Goal: Task Accomplishment & Management: Complete application form

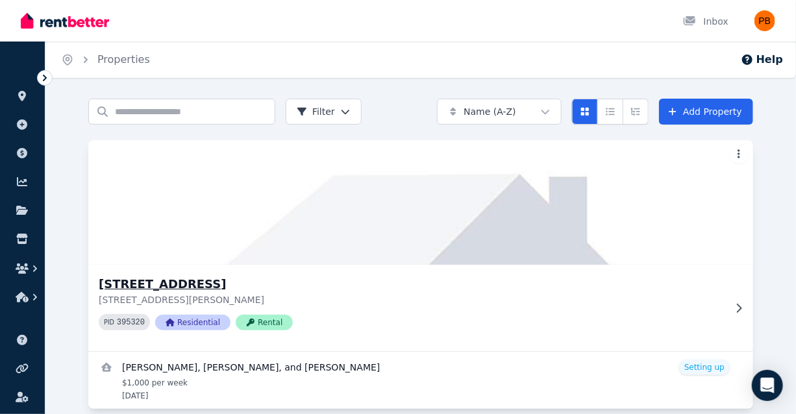
scroll to position [18, 0]
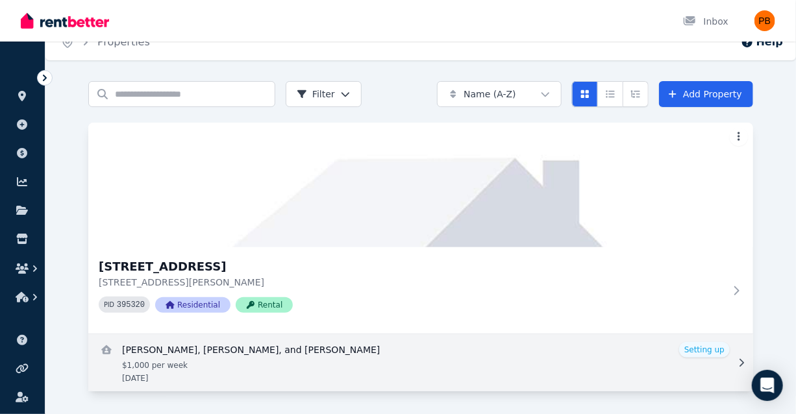
click at [340, 359] on link "View details for Ebonique Coniglio, Alicia Harris, and Matthew Prochyra" at bounding box center [420, 362] width 665 height 57
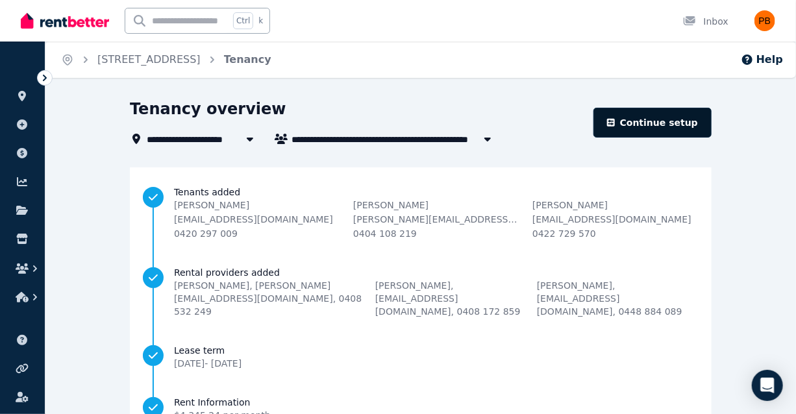
click at [615, 118] on icon at bounding box center [611, 122] width 8 height 9
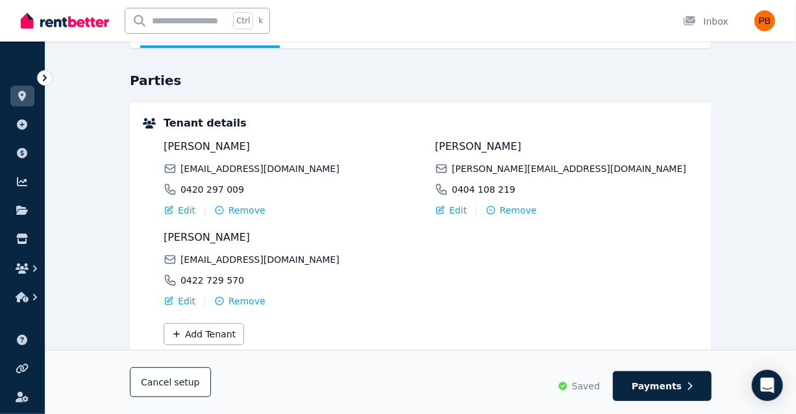
scroll to position [103, 0]
click at [208, 340] on button "Add Tenant" at bounding box center [204, 334] width 81 height 22
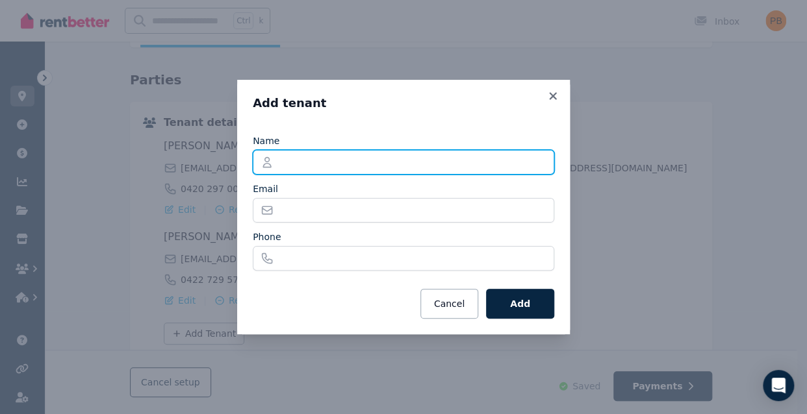
click at [354, 159] on input "Name" at bounding box center [403, 162] width 301 height 25
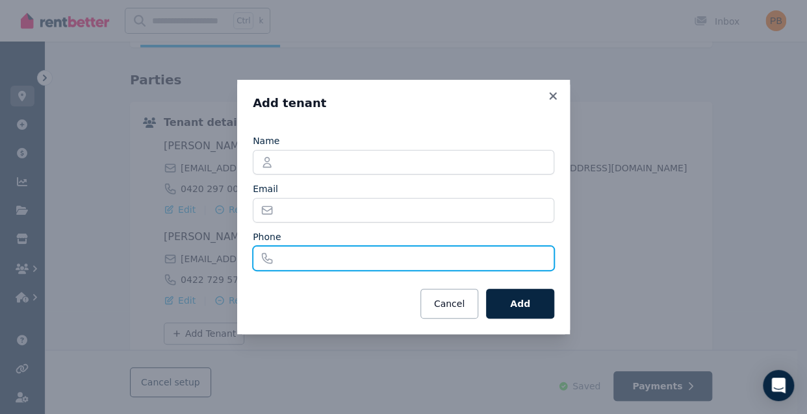
click at [494, 255] on input "Phone" at bounding box center [403, 258] width 301 height 25
paste input "**********"
type input "**********"
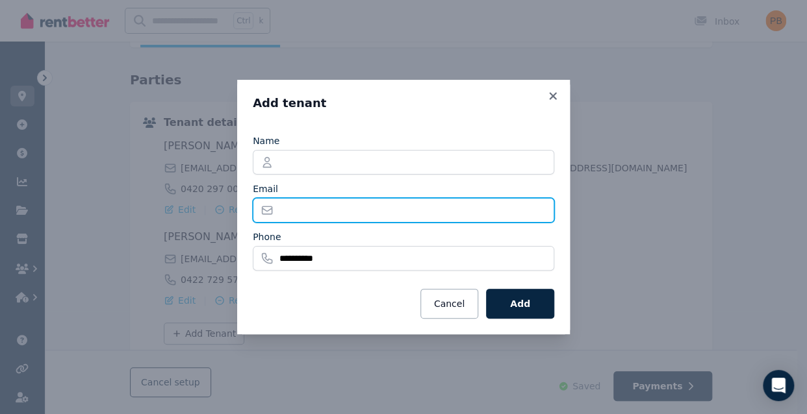
click at [329, 203] on input "Email" at bounding box center [403, 210] width 301 height 25
paste input "**********"
click at [305, 205] on input "**********" at bounding box center [403, 210] width 301 height 25
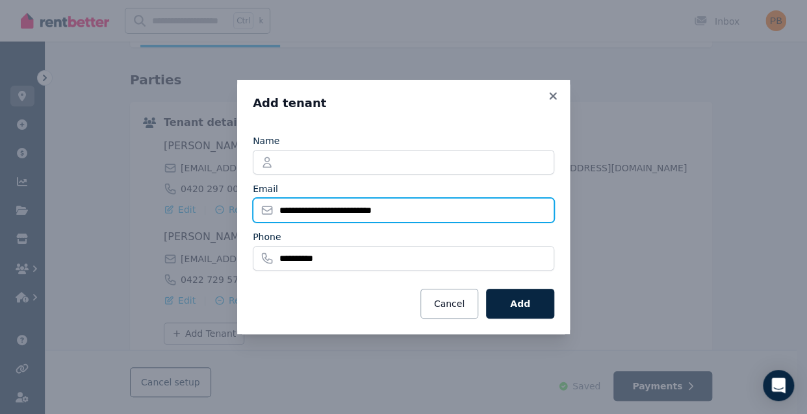
click at [305, 205] on input "**********" at bounding box center [403, 210] width 301 height 25
click at [317, 210] on input "**********" at bounding box center [403, 210] width 301 height 25
drag, startPoint x: 317, startPoint y: 210, endPoint x: 245, endPoint y: 209, distance: 72.1
click at [245, 209] on div "**********" at bounding box center [403, 207] width 333 height 255
type input "**********"
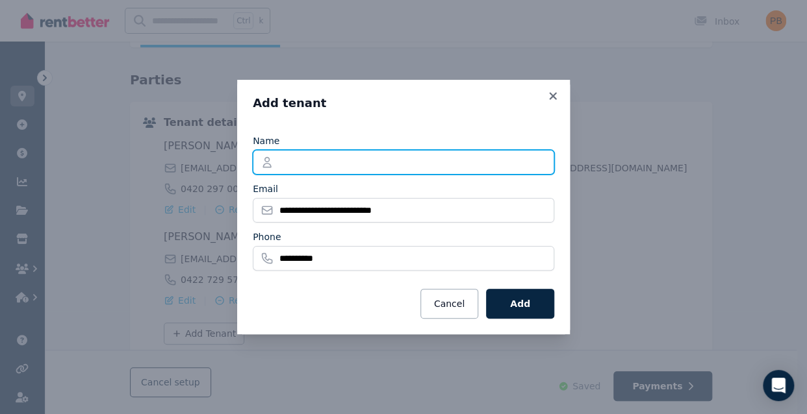
click at [313, 164] on input "Name" at bounding box center [403, 162] width 301 height 25
paste input "*********"
type input "**********"
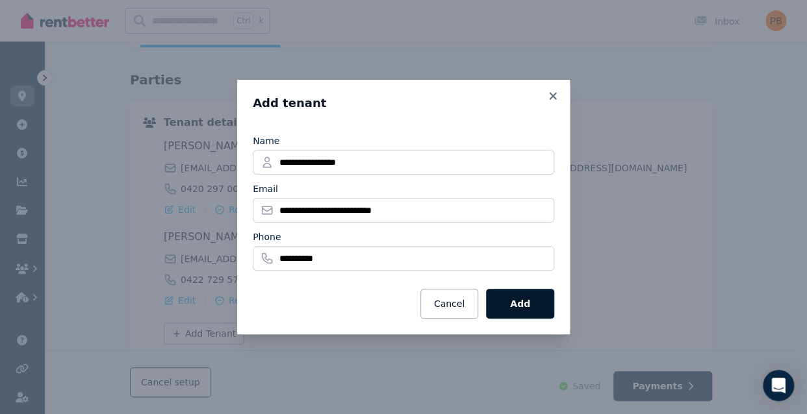
click at [529, 305] on button "Add" at bounding box center [520, 304] width 68 height 30
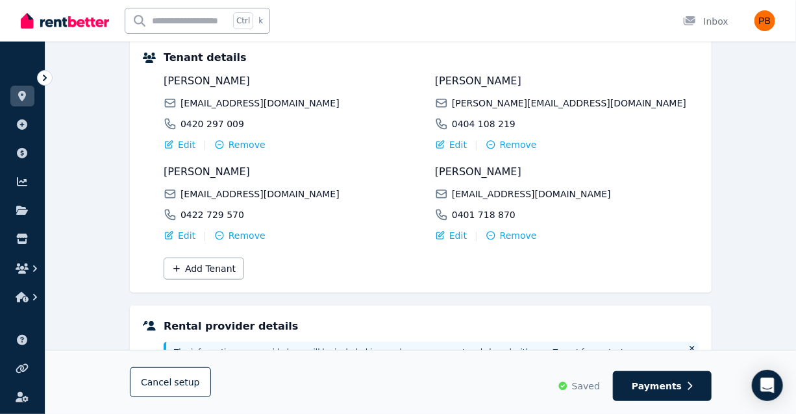
scroll to position [0, 0]
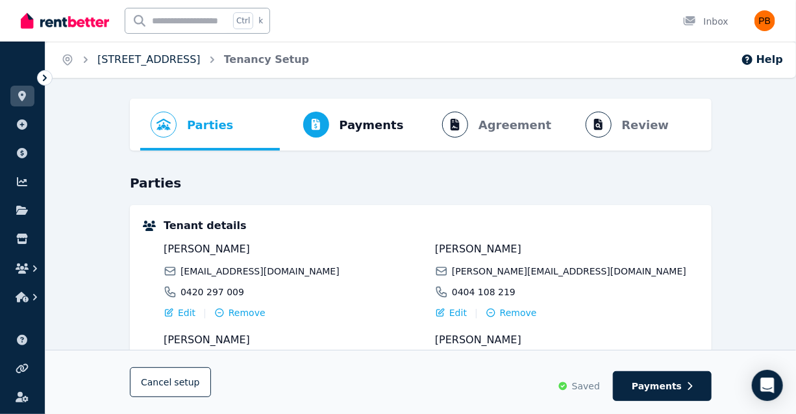
click at [164, 60] on link "[STREET_ADDRESS]" at bounding box center [148, 59] width 103 height 12
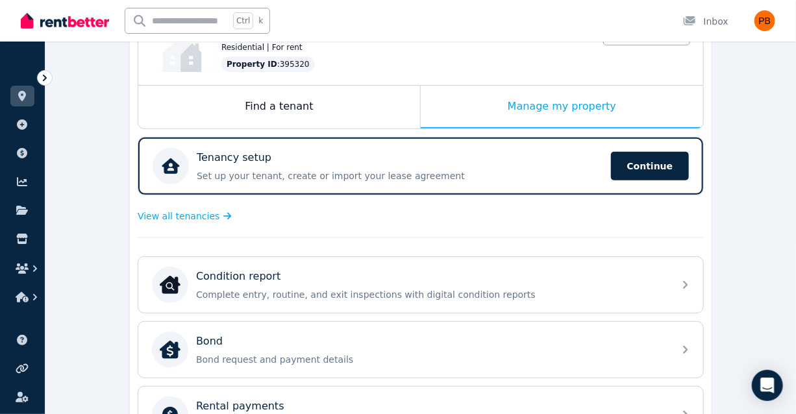
scroll to position [284, 0]
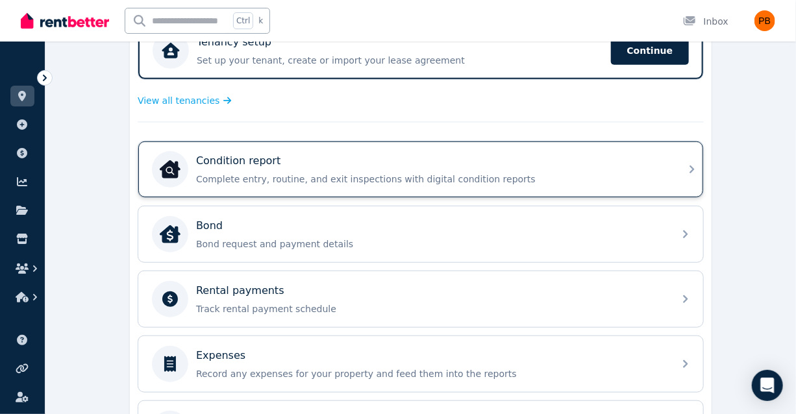
click at [415, 164] on div "Condition report" at bounding box center [431, 161] width 470 height 16
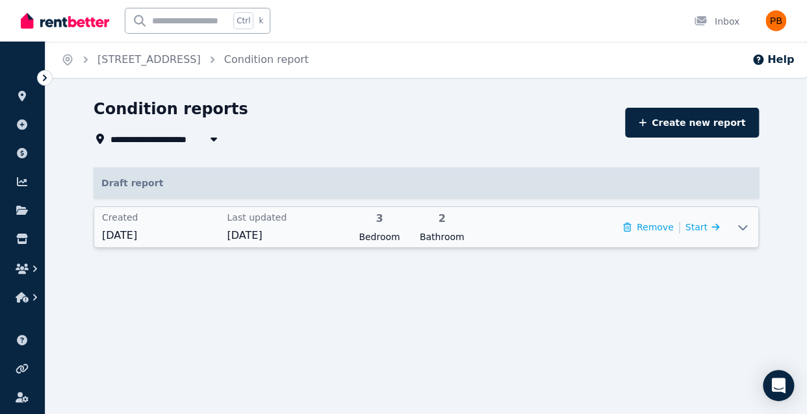
click at [517, 225] on div "Remove | Start" at bounding box center [598, 227] width 242 height 32
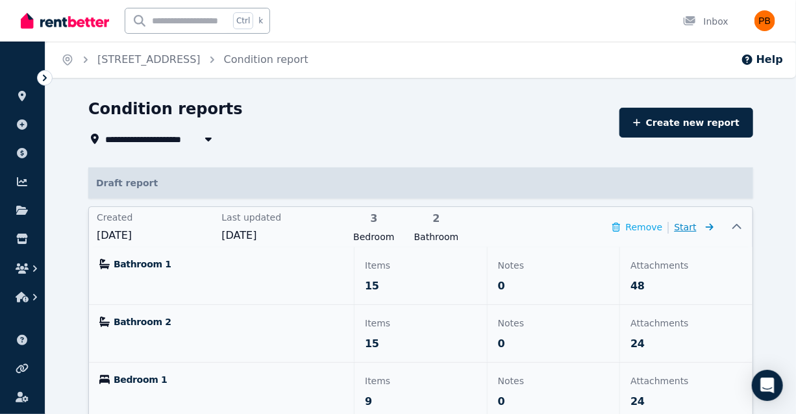
click at [712, 229] on icon at bounding box center [710, 226] width 8 height 7
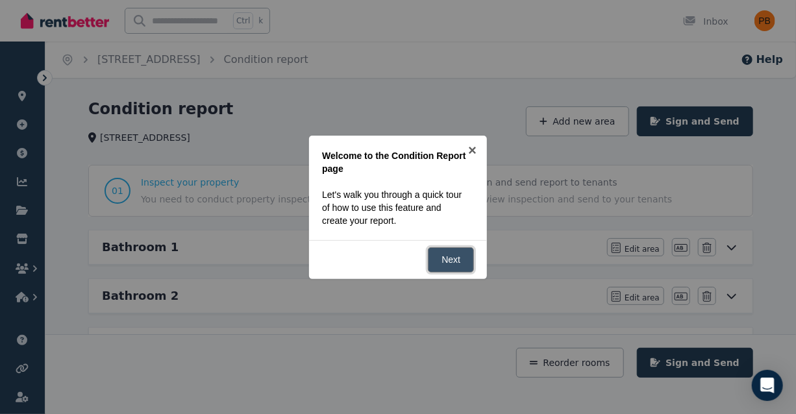
click at [460, 261] on link "Next" at bounding box center [451, 259] width 46 height 25
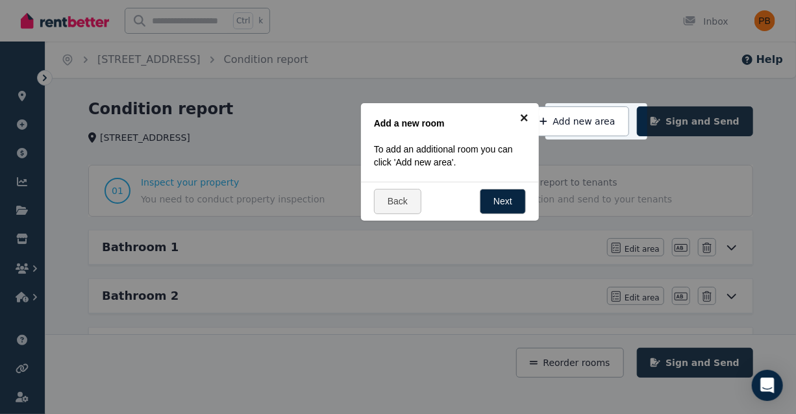
click at [524, 120] on link "×" at bounding box center [524, 117] width 29 height 29
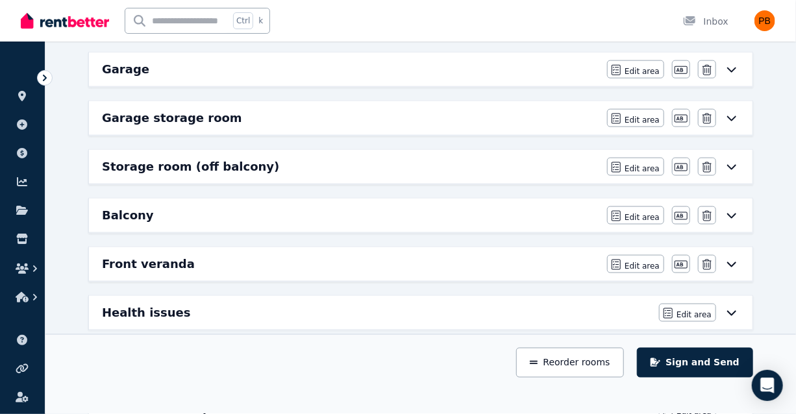
scroll to position [686, 0]
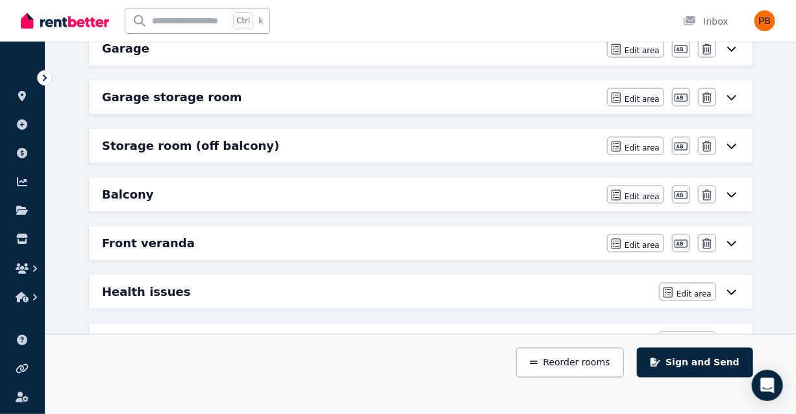
click at [733, 290] on icon at bounding box center [732, 292] width 16 height 10
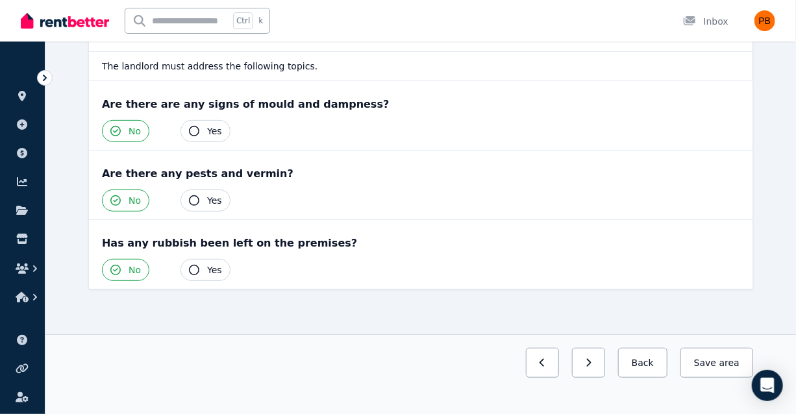
scroll to position [0, 0]
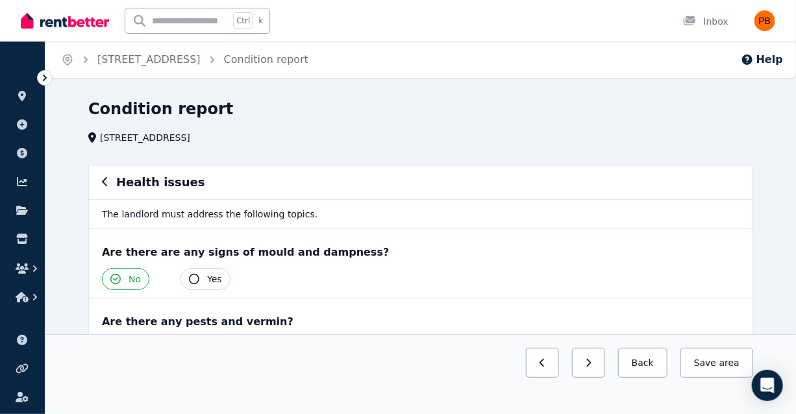
click at [109, 184] on div "Health issues" at bounding box center [421, 182] width 638 height 18
click at [105, 184] on icon "button" at bounding box center [104, 181] width 5 height 9
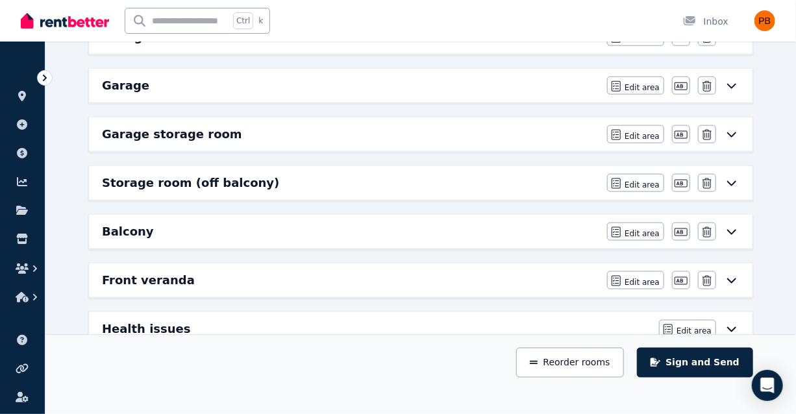
scroll to position [823, 0]
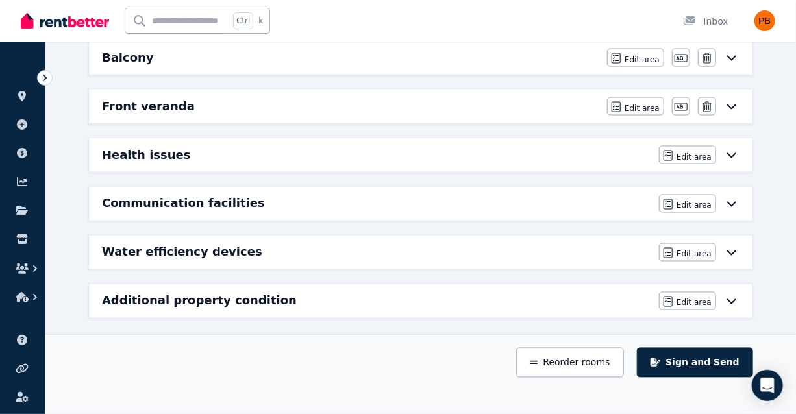
click at [728, 247] on icon at bounding box center [732, 252] width 16 height 10
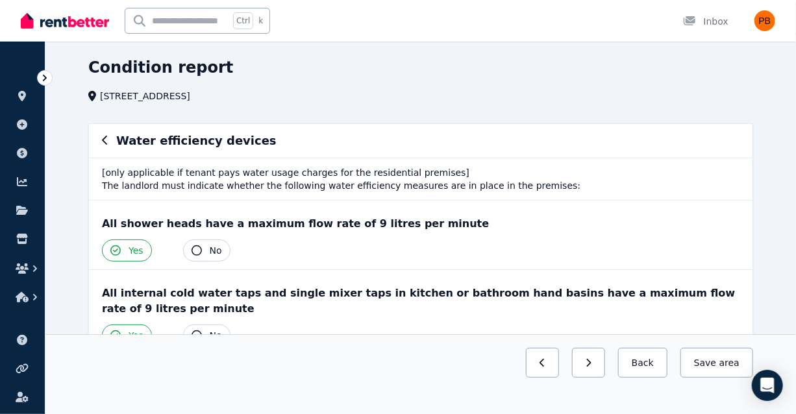
scroll to position [52, 0]
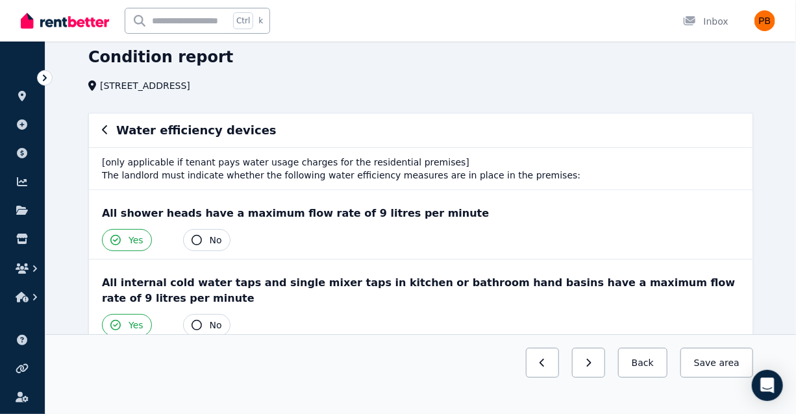
click at [107, 129] on icon "button" at bounding box center [105, 130] width 6 height 10
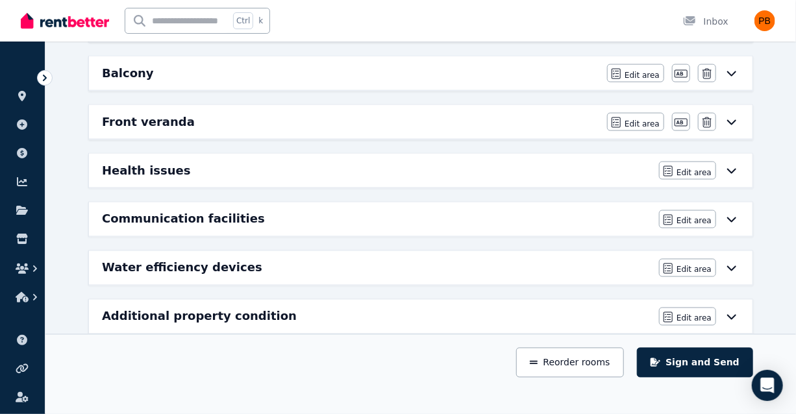
scroll to position [823, 0]
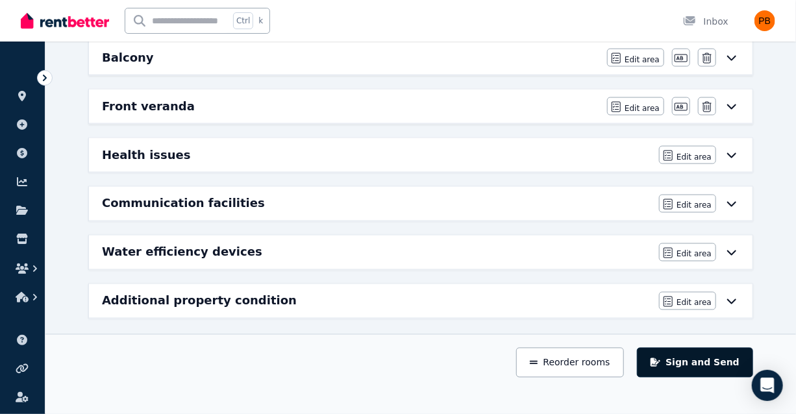
click at [705, 368] on button "Sign and Send" at bounding box center [695, 363] width 116 height 30
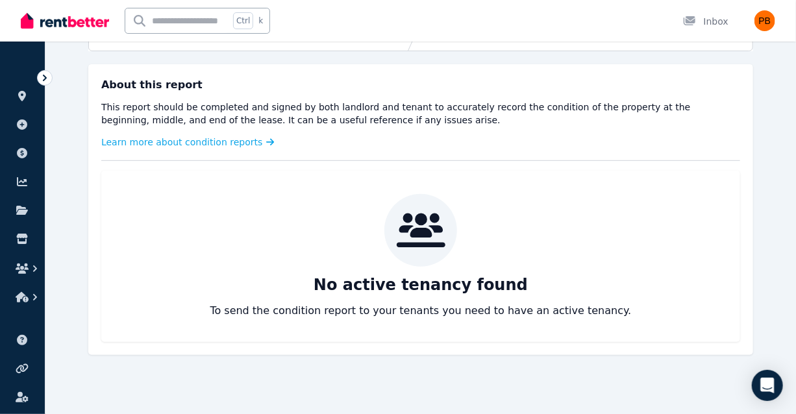
scroll to position [0, 0]
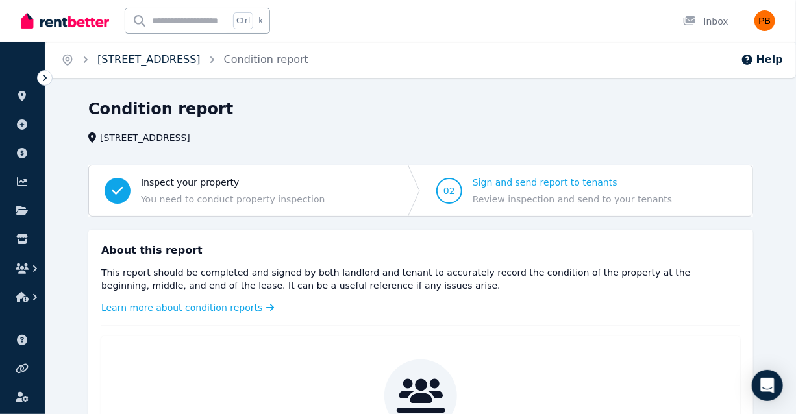
click at [155, 62] on link "[STREET_ADDRESS]" at bounding box center [148, 59] width 103 height 12
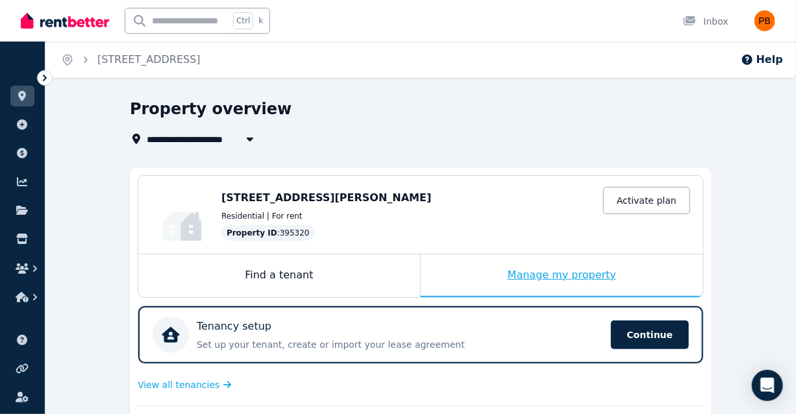
click at [528, 276] on div "Manage my property" at bounding box center [562, 276] width 283 height 43
click at [401, 208] on div "113 Faraday St, Carlton VIC 3053 Activate plan Residential | For rent Property …" at bounding box center [455, 215] width 469 height 52
click at [333, 188] on div "Edit 113 Faraday St, Carlton VIC 3053 Activate plan Residential | For rent Prop…" at bounding box center [420, 215] width 565 height 78
click at [175, 42] on ol "Home 113 Faraday St, Carlton" at bounding box center [130, 60] width 171 height 36
click at [177, 57] on link "[STREET_ADDRESS]" at bounding box center [148, 59] width 103 height 12
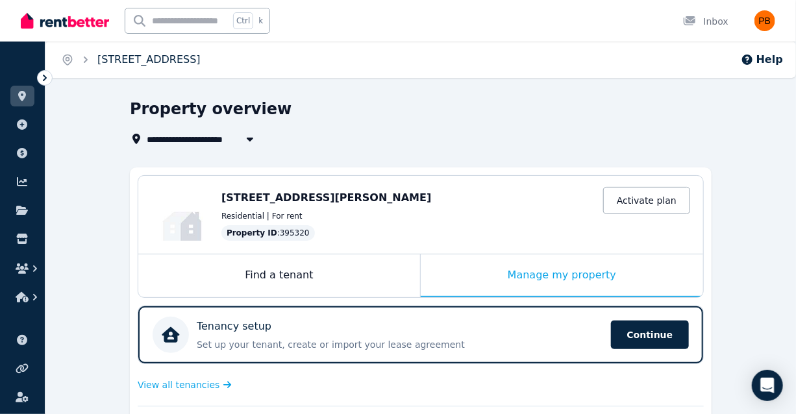
click at [149, 58] on link "[STREET_ADDRESS]" at bounding box center [148, 59] width 103 height 12
click at [215, 128] on div "**********" at bounding box center [417, 123] width 574 height 48
click at [216, 145] on span "[STREET_ADDRESS]" at bounding box center [204, 139] width 114 height 16
type input "**********"
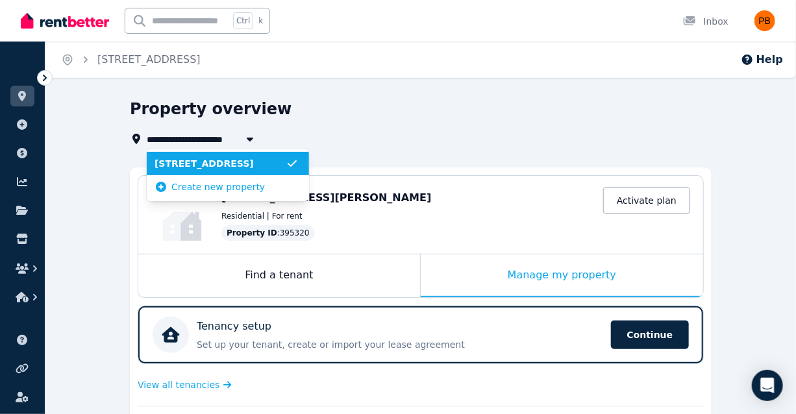
click at [220, 160] on span "[STREET_ADDRESS]" at bounding box center [220, 163] width 131 height 13
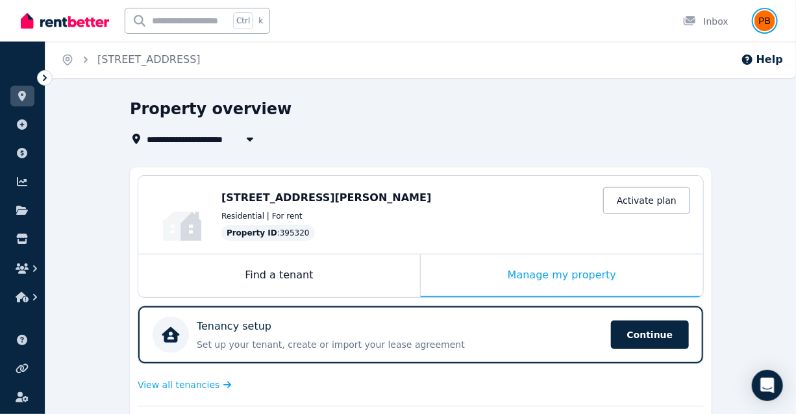
click at [764, 20] on img "button" at bounding box center [765, 20] width 21 height 21
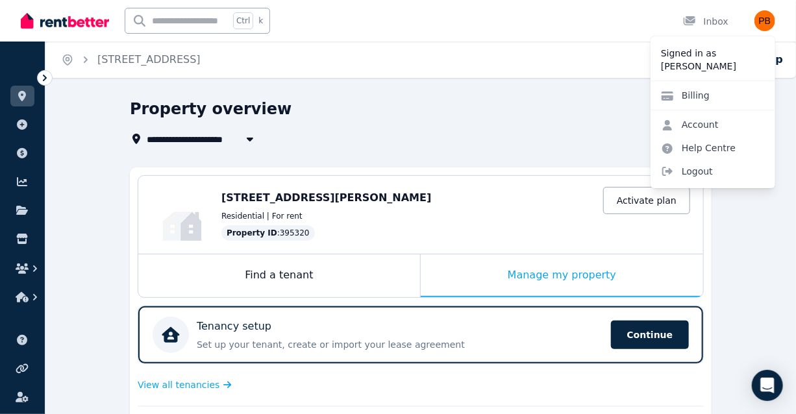
click at [94, 37] on div at bounding box center [65, 21] width 88 height 42
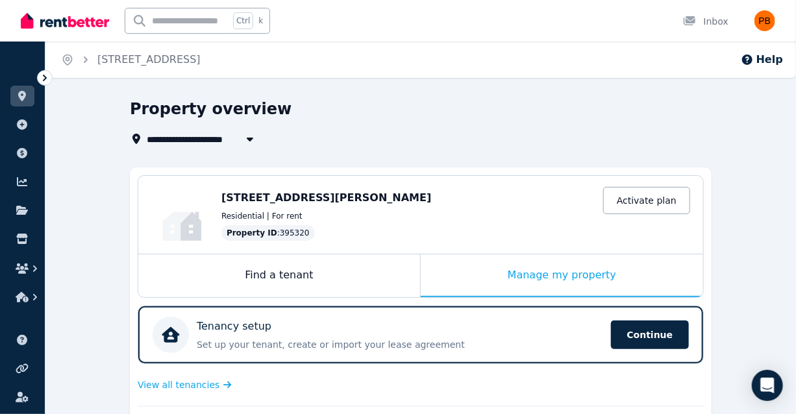
click at [74, 23] on img at bounding box center [65, 20] width 88 height 19
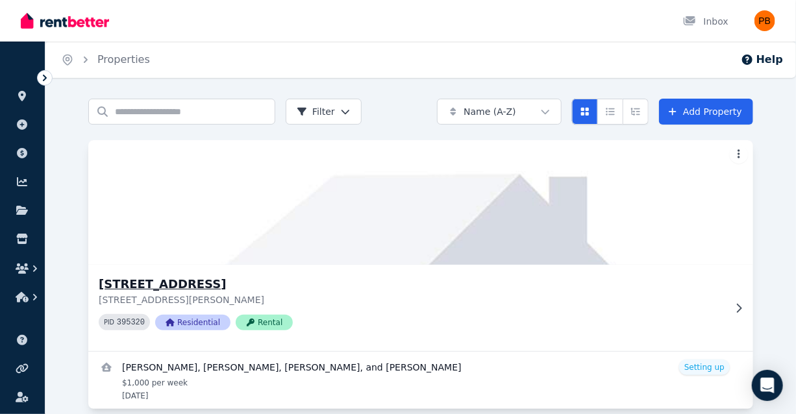
scroll to position [18, 0]
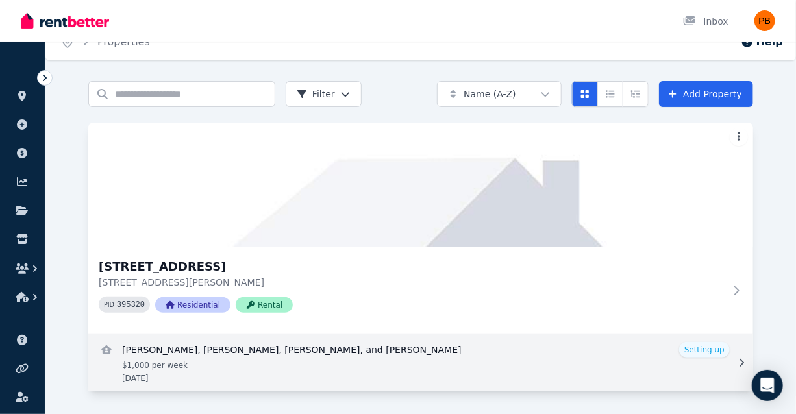
click at [338, 360] on link "View details for Ebonique Coniglio, Alicia Harris, Matthew Prochyra, and Anasta…" at bounding box center [420, 362] width 665 height 57
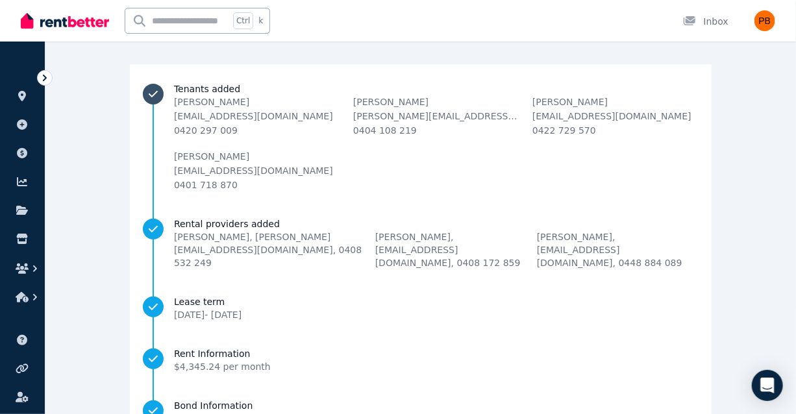
scroll to position [263, 0]
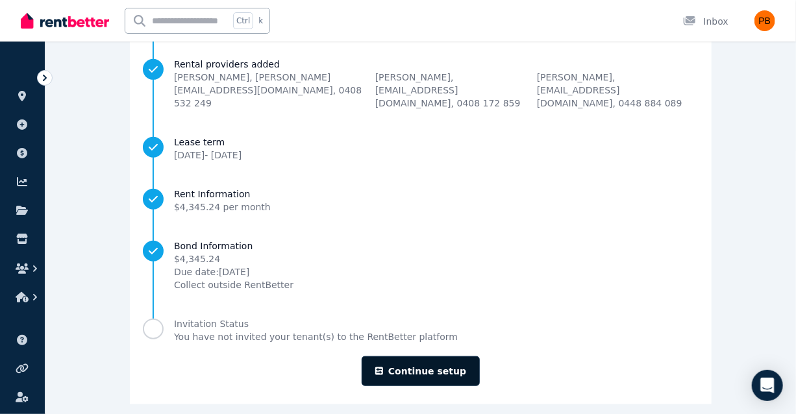
click at [440, 367] on link "Continue setup" at bounding box center [421, 372] width 118 height 30
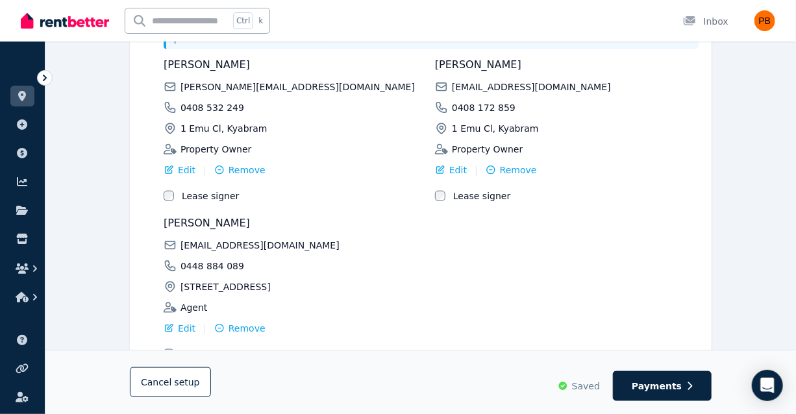
scroll to position [551, 0]
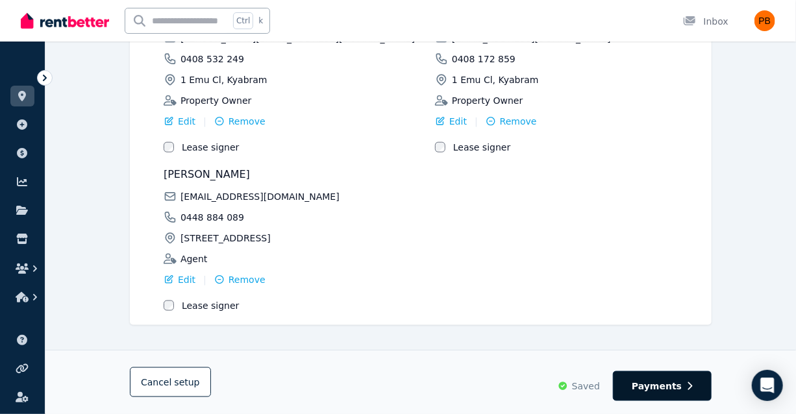
click at [666, 390] on span "Payments" at bounding box center [657, 386] width 50 height 13
select select "*******"
select select "**********"
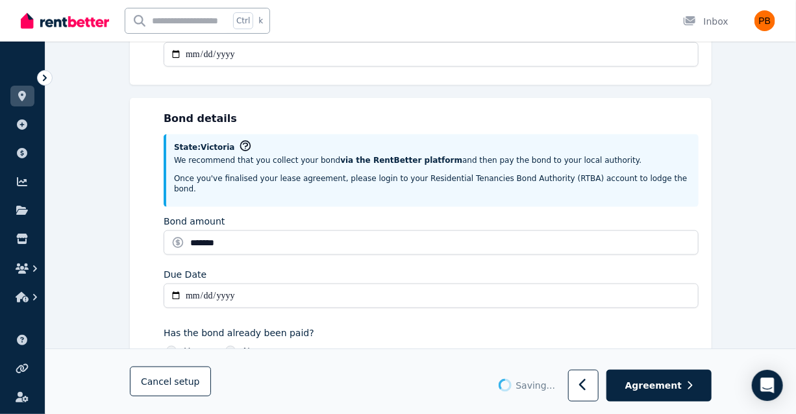
scroll to position [0, 0]
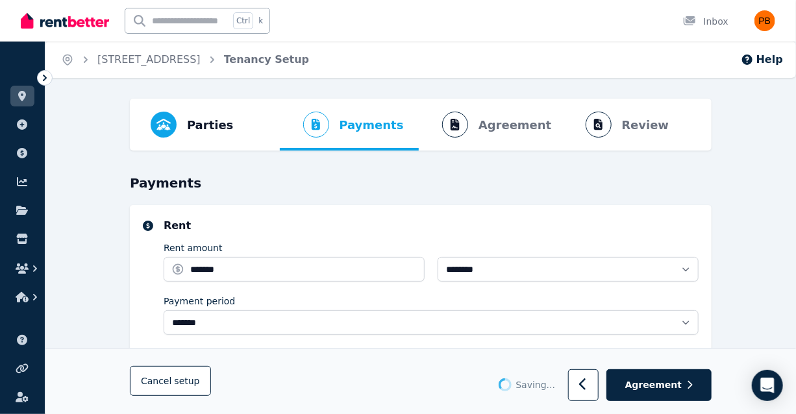
select select "**********"
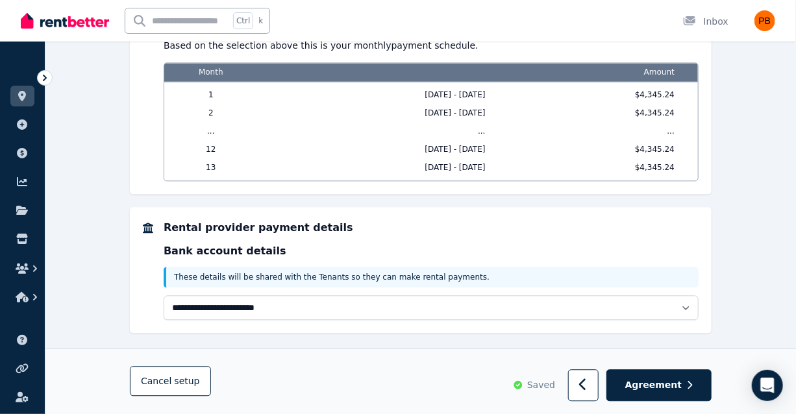
scroll to position [1125, 0]
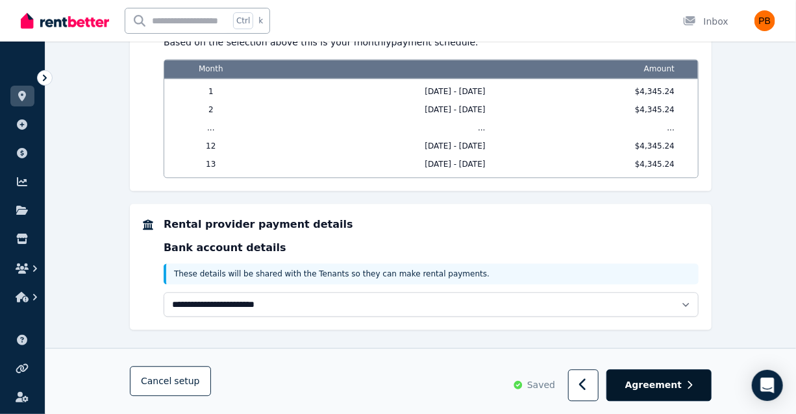
click at [684, 388] on button "Agreement" at bounding box center [659, 386] width 105 height 32
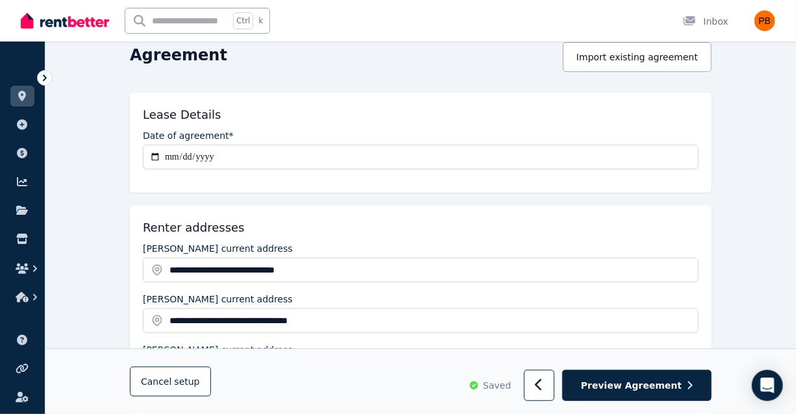
scroll to position [129, 0]
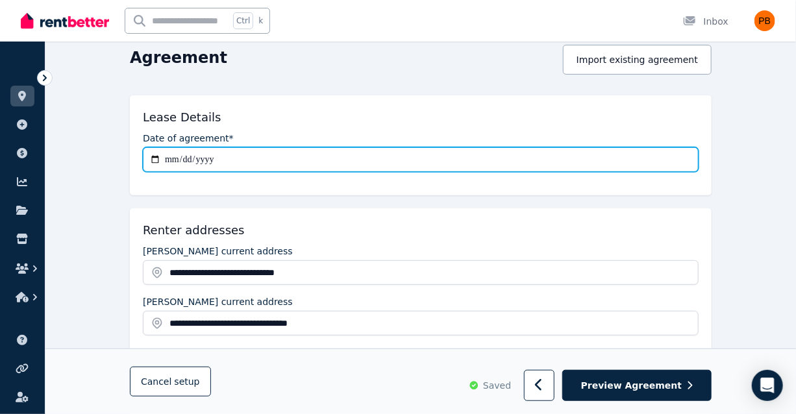
click at [173, 159] on input "**********" at bounding box center [421, 159] width 556 height 25
type input "**********"
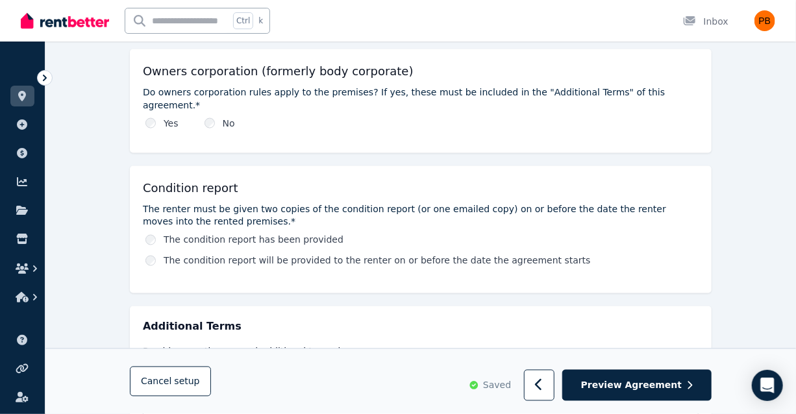
scroll to position [900, 0]
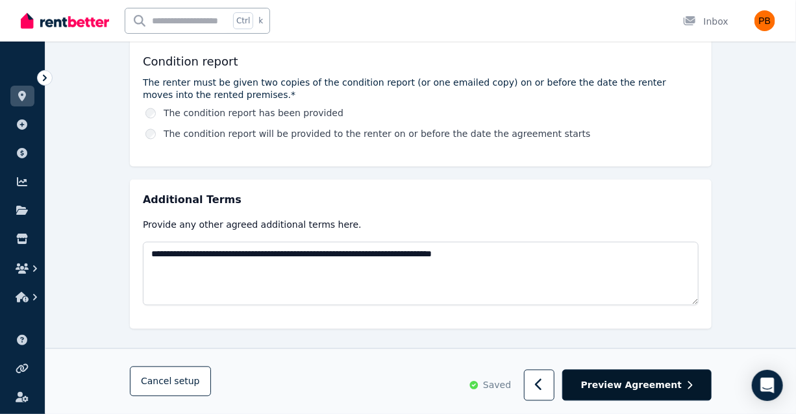
click at [640, 392] on span "Preview Agreement" at bounding box center [631, 385] width 101 height 13
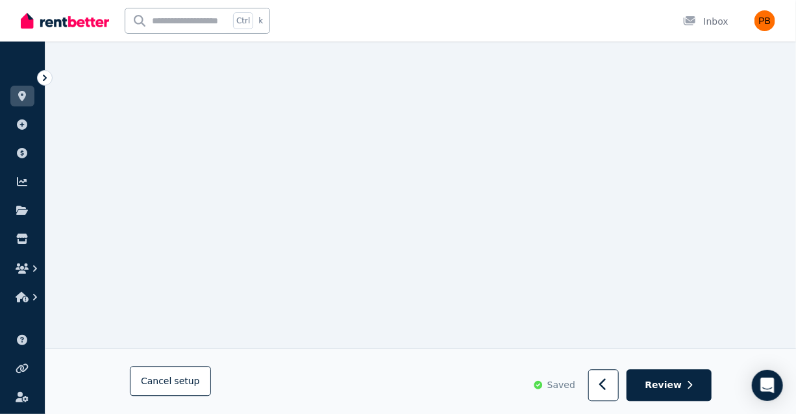
scroll to position [3138, 0]
click at [685, 375] on button "Review" at bounding box center [669, 386] width 85 height 32
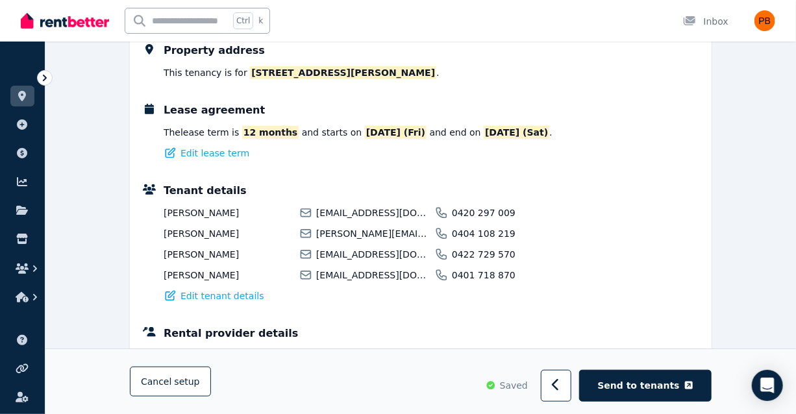
scroll to position [202, 0]
click at [560, 385] on icon "button" at bounding box center [556, 385] width 8 height 13
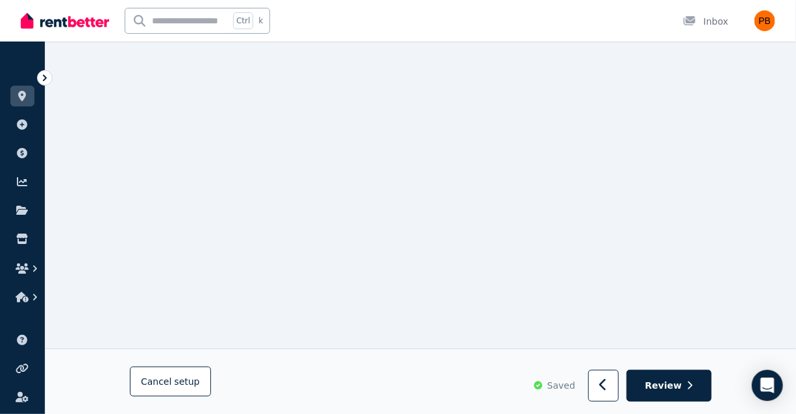
scroll to position [203, 0]
click at [692, 387] on icon "button" at bounding box center [690, 386] width 5 height 8
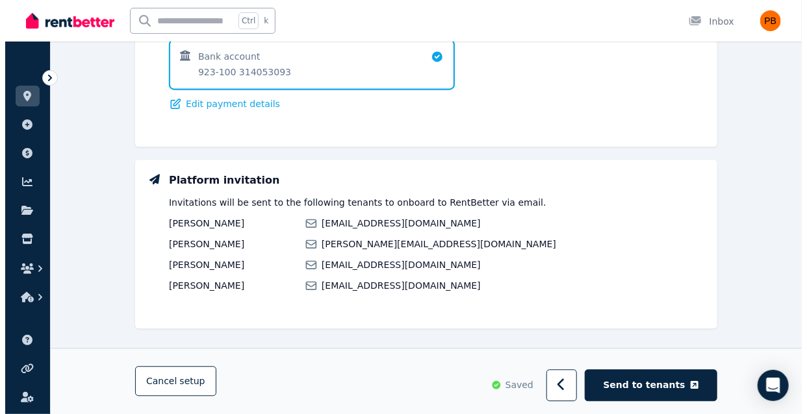
scroll to position [1107, 0]
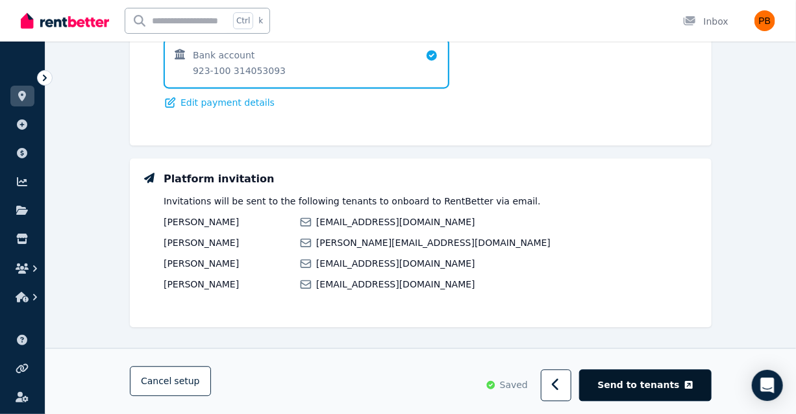
click at [651, 380] on span "Send to tenants" at bounding box center [639, 385] width 82 height 13
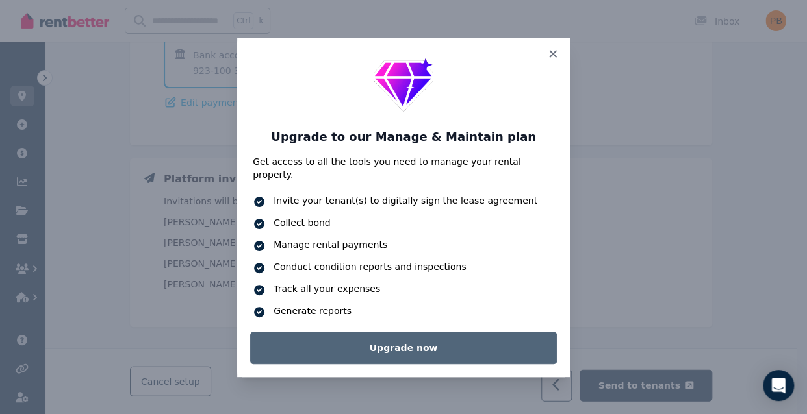
click at [465, 347] on link "Upgrade now" at bounding box center [403, 348] width 307 height 32
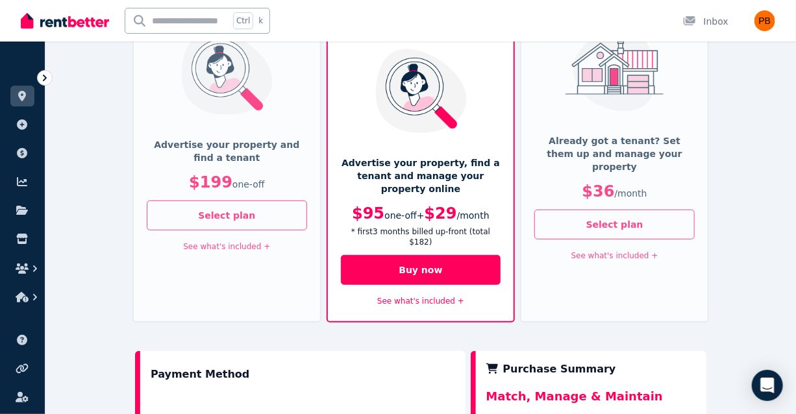
scroll to position [166, 0]
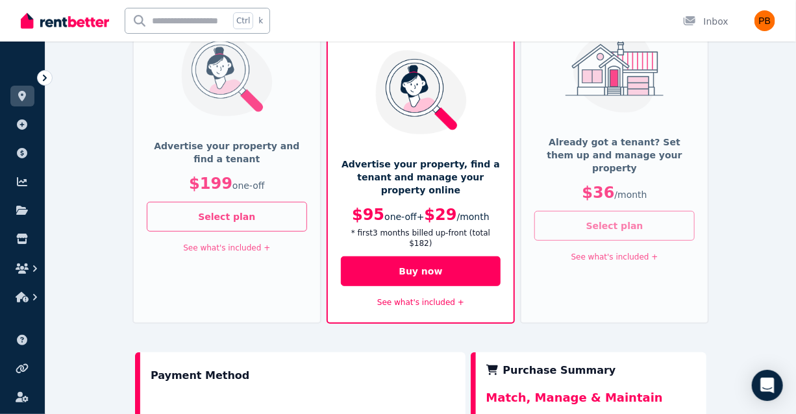
click at [647, 211] on button "Select plan" at bounding box center [615, 226] width 160 height 30
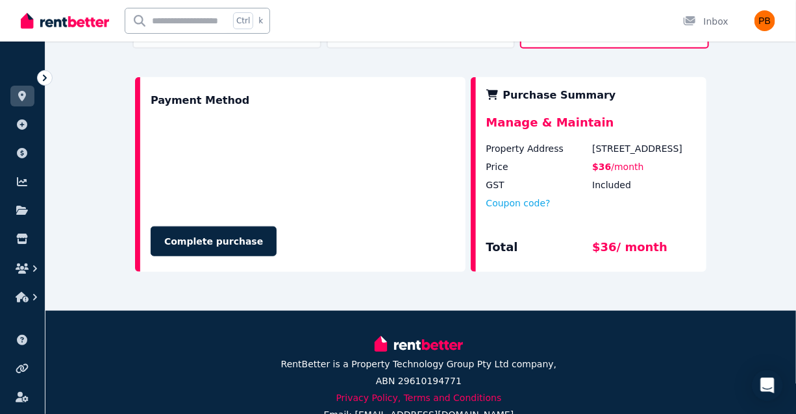
scroll to position [401, 0]
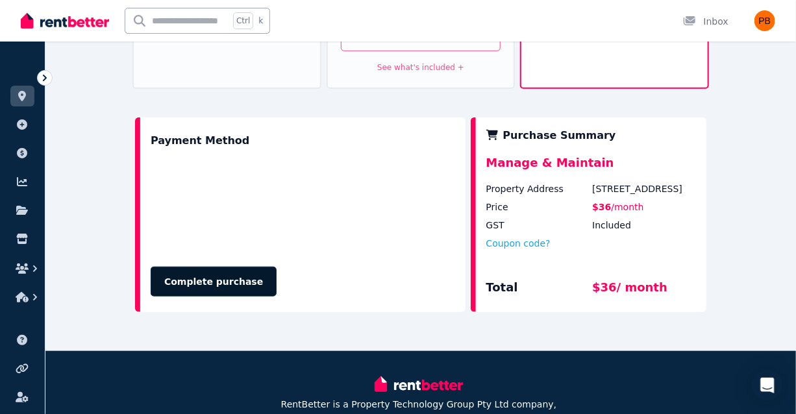
click at [228, 267] on button "Complete purchase" at bounding box center [214, 282] width 126 height 30
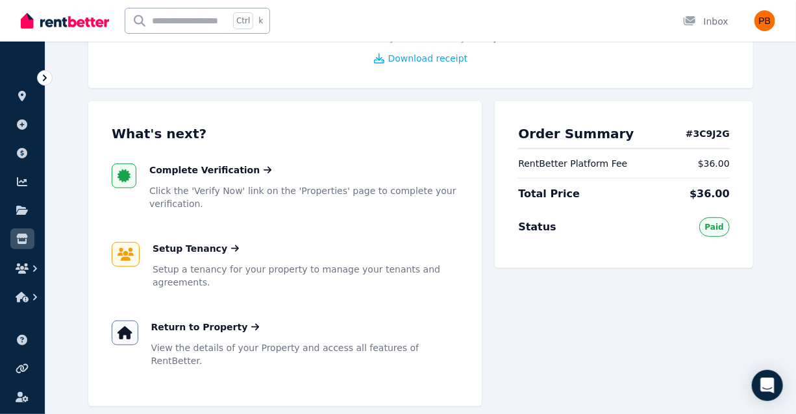
scroll to position [187, 0]
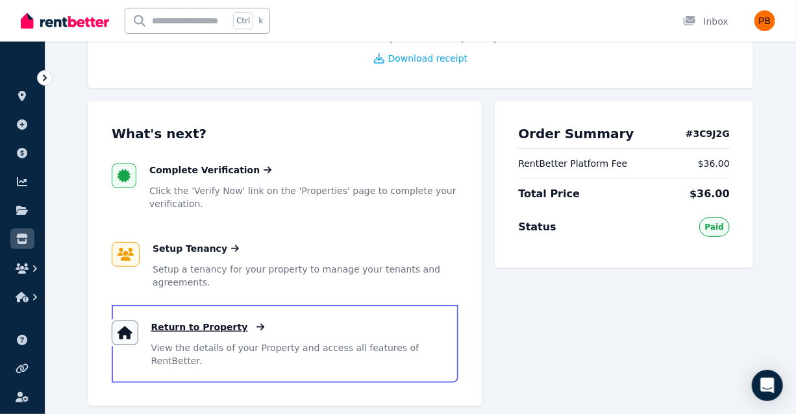
click at [208, 321] on span "Return to Property" at bounding box center [199, 327] width 97 height 13
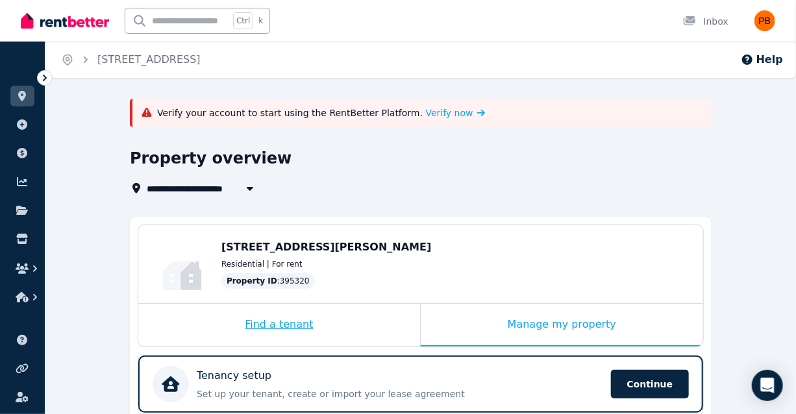
scroll to position [227, 0]
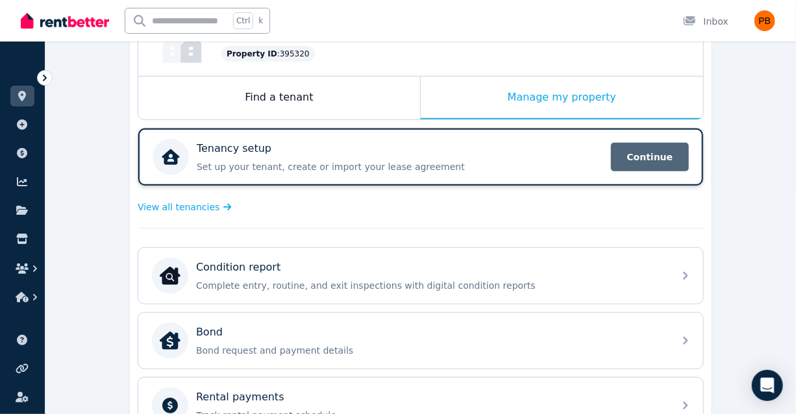
click at [632, 158] on span "Continue" at bounding box center [650, 157] width 78 height 29
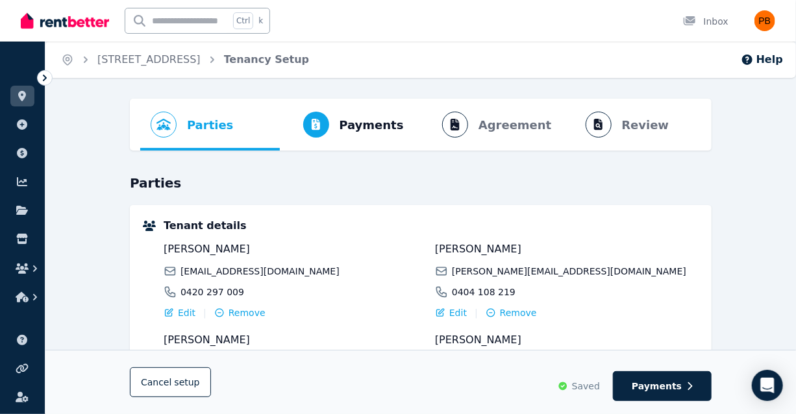
scroll to position [169, 0]
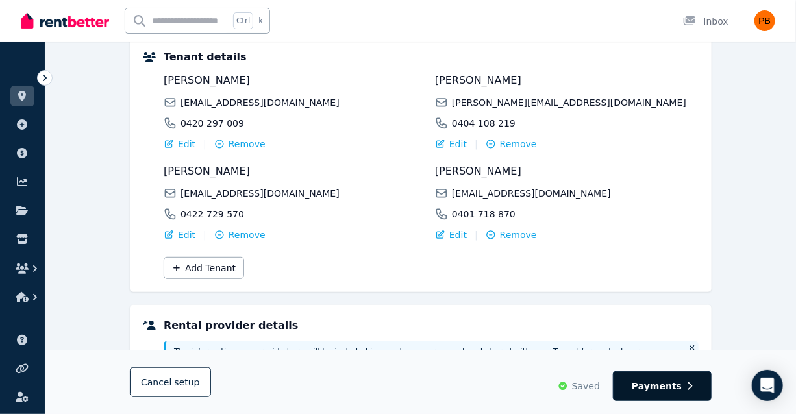
click at [658, 383] on span "Payments" at bounding box center [657, 386] width 50 height 13
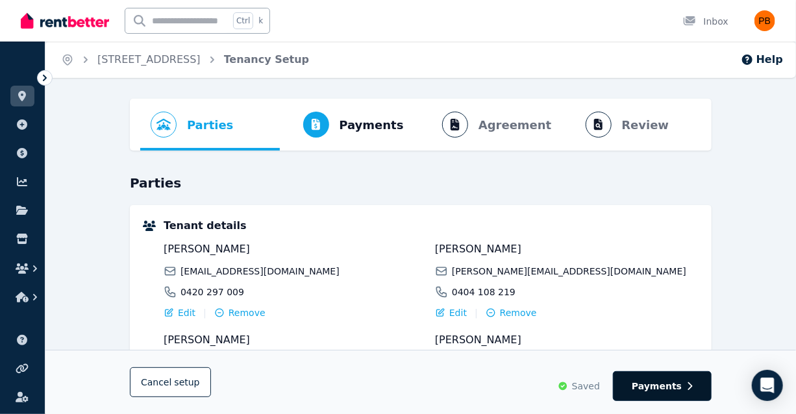
select select "*******"
select select "**********"
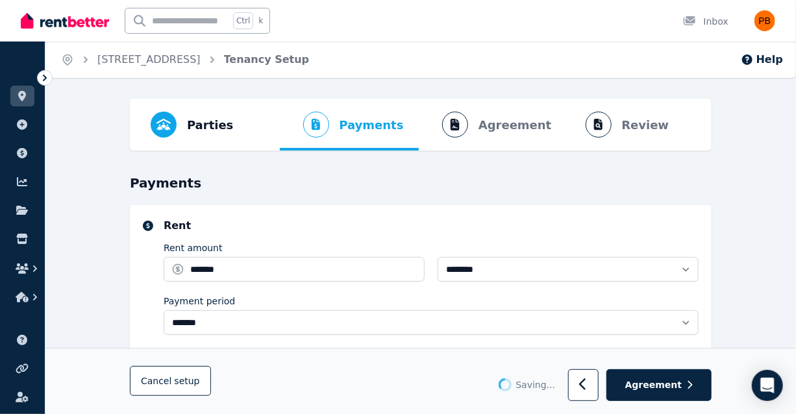
select select "**********"
click at [666, 387] on span "Agreement" at bounding box center [653, 385] width 57 height 13
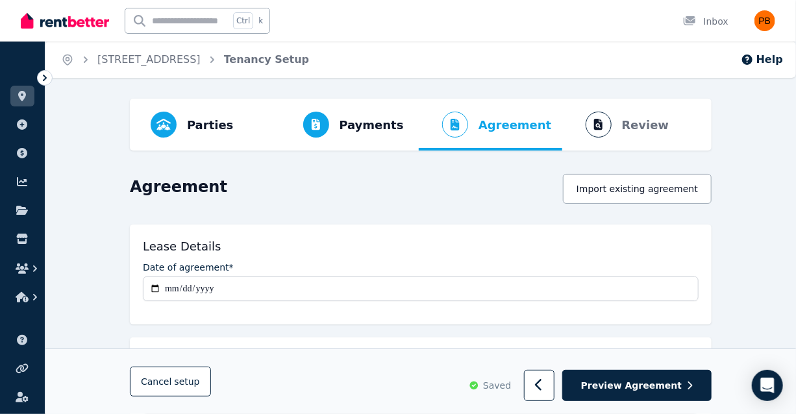
click at [666, 387] on span "Preview Agreement" at bounding box center [631, 385] width 101 height 13
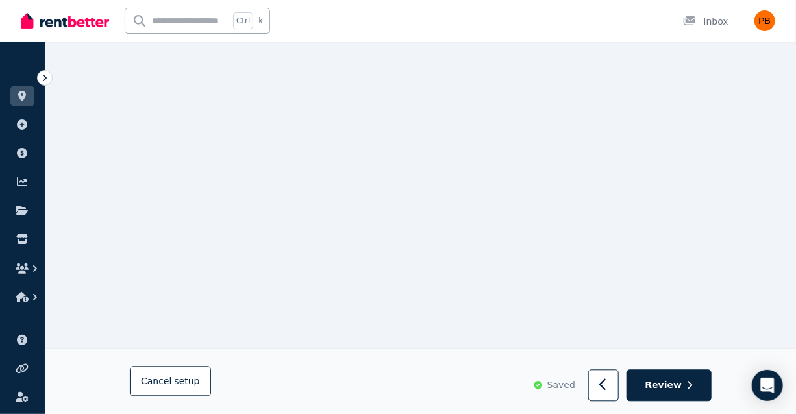
scroll to position [1005, 0]
click at [664, 391] on span "Review" at bounding box center [664, 385] width 37 height 13
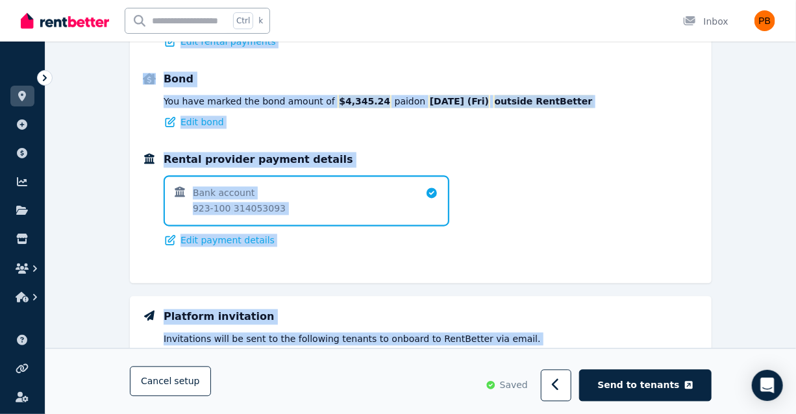
scroll to position [155, 0]
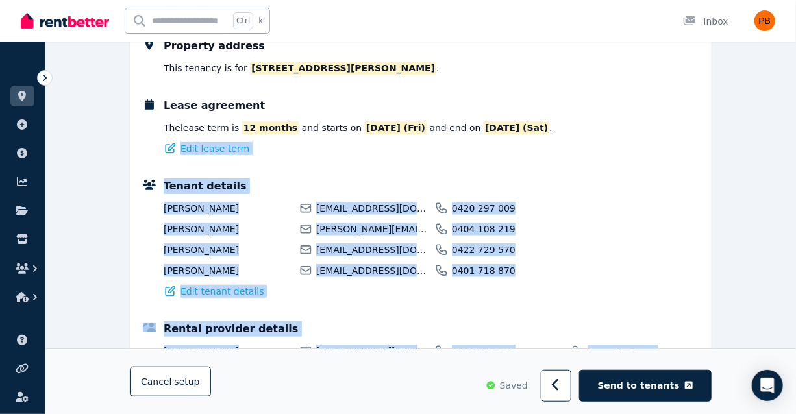
drag, startPoint x: 624, startPoint y: 307, endPoint x: 751, endPoint y: -51, distance: 380.4
click at [751, 0] on html "Open main menu Ctrl k Inbox Open user menu ORGANISE Properties Add property Pay…" at bounding box center [398, 1] width 796 height 414
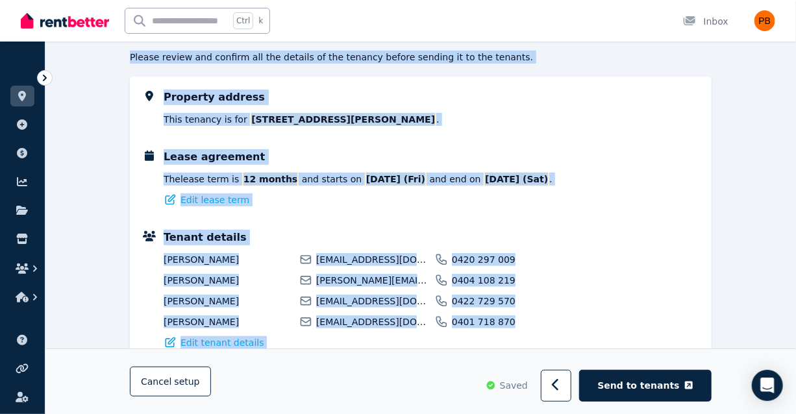
drag, startPoint x: 751, startPoint y: -51, endPoint x: 410, endPoint y: 188, distance: 416.9
click at [410, 188] on div "Lease agreement The lease term is 12 months and starts on [DATE] (Fri) and end …" at bounding box center [431, 177] width 535 height 57
drag, startPoint x: 410, startPoint y: 188, endPoint x: 396, endPoint y: 176, distance: 18.0
click at [396, 176] on span "[DATE] (Fri)" at bounding box center [396, 179] width 62 height 13
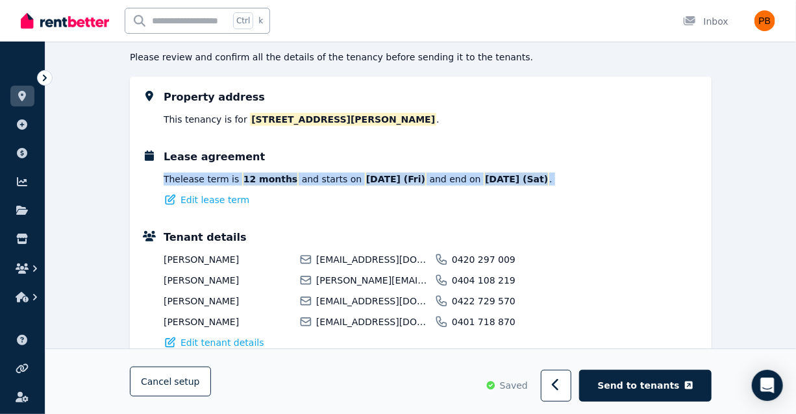
click at [396, 176] on span "[DATE] (Fri)" at bounding box center [396, 179] width 62 height 13
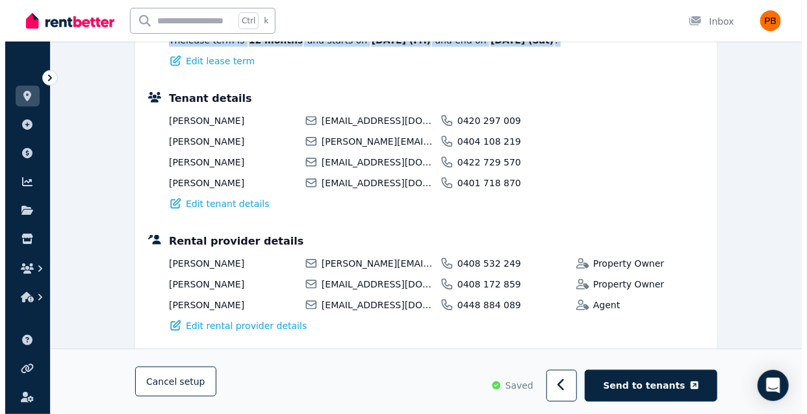
scroll to position [1107, 0]
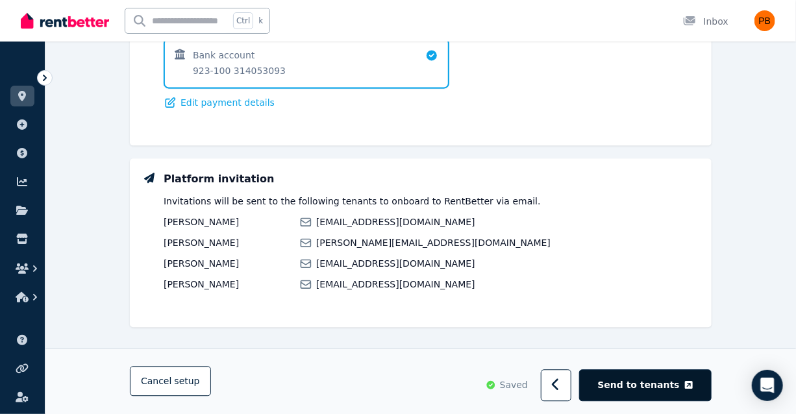
click at [671, 385] on span "Send to tenants" at bounding box center [639, 385] width 82 height 13
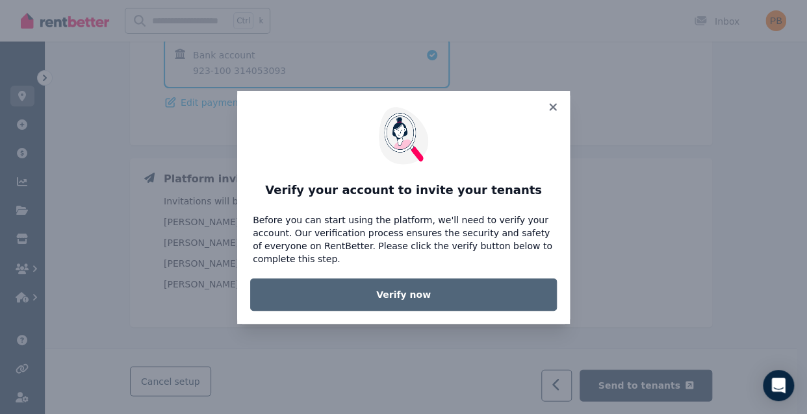
click at [479, 297] on link "Verify now" at bounding box center [403, 295] width 307 height 32
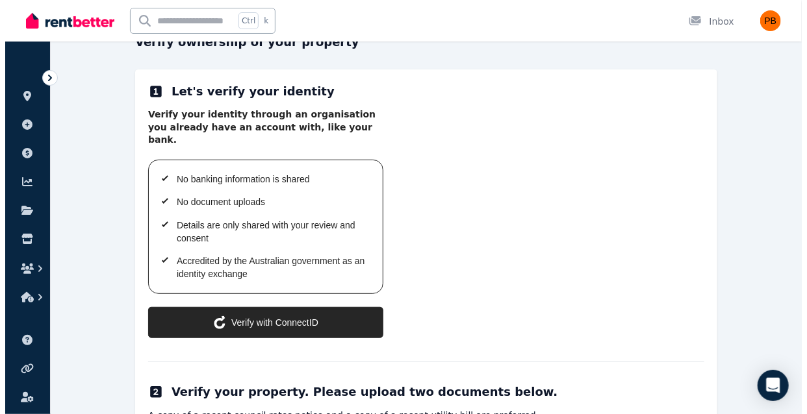
scroll to position [323, 0]
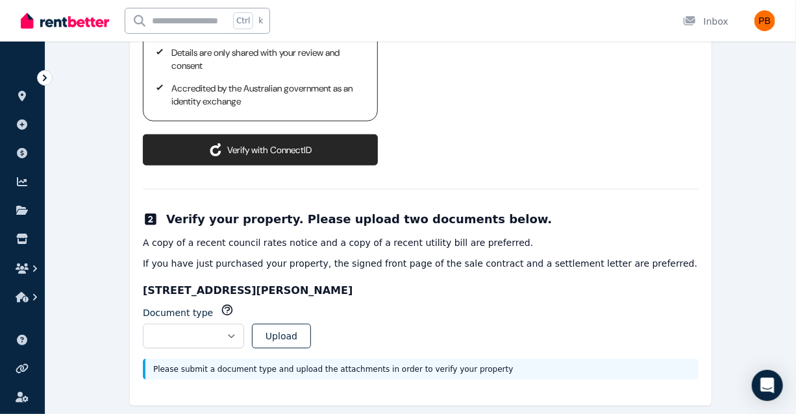
click at [307, 134] on button "Verify with ConnectID" at bounding box center [260, 149] width 235 height 31
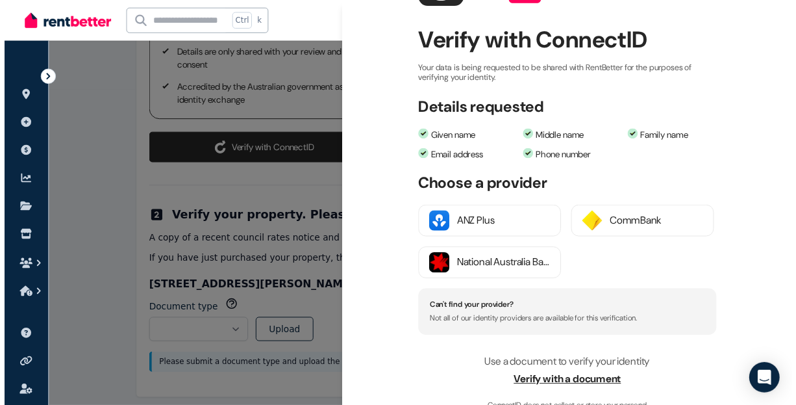
scroll to position [79, 0]
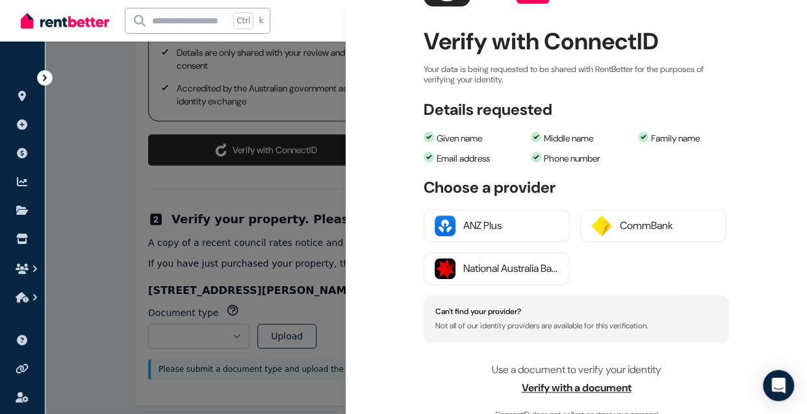
click at [585, 391] on span "Verify with a document" at bounding box center [575, 389] width 305 height 16
